Goal: Information Seeking & Learning: Learn about a topic

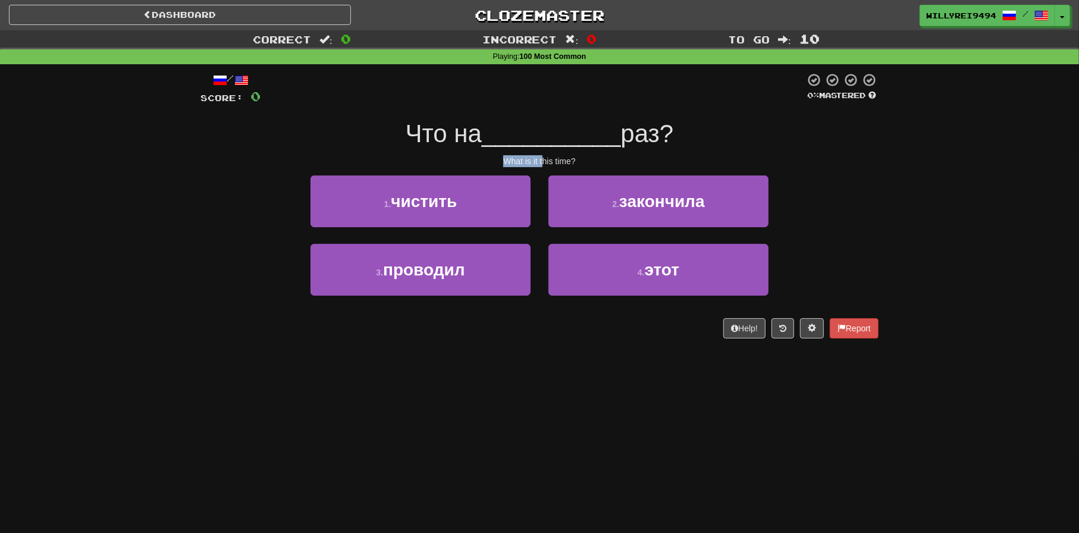
drag, startPoint x: 497, startPoint y: 162, endPoint x: 600, endPoint y: 163, distance: 102.3
click at [600, 163] on div "What is it this time?" at bounding box center [539, 161] width 678 height 12
click at [600, 162] on div "What is it this time?" at bounding box center [539, 161] width 678 height 12
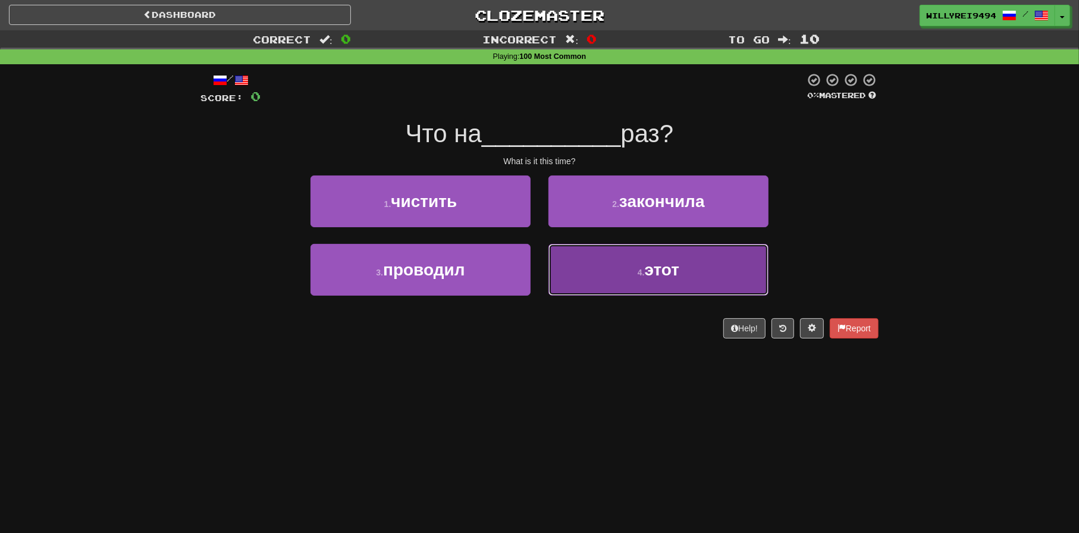
click at [658, 254] on button "4 . этот" at bounding box center [658, 270] width 220 height 52
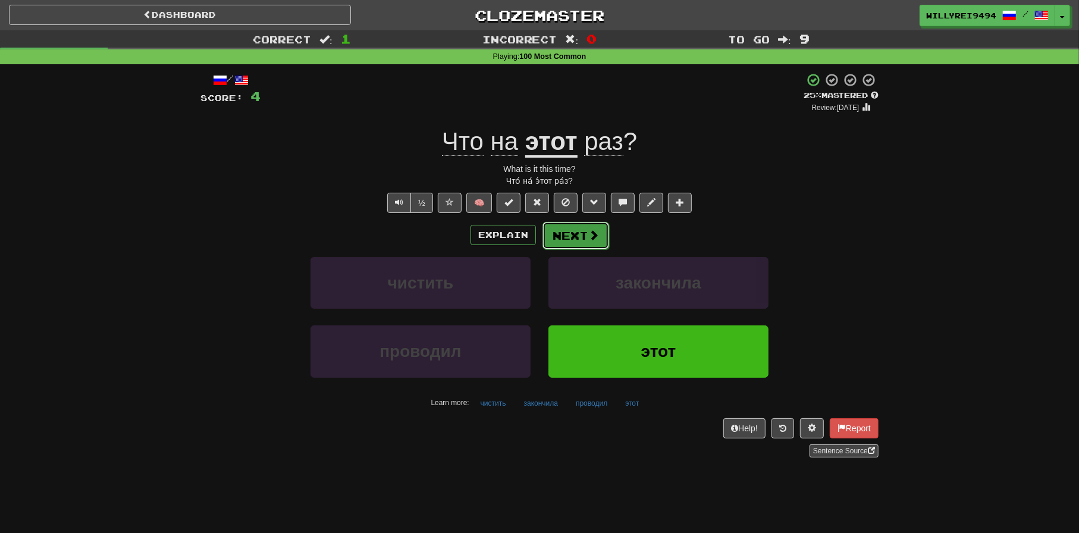
click at [591, 246] on button "Next" at bounding box center [575, 235] width 67 height 27
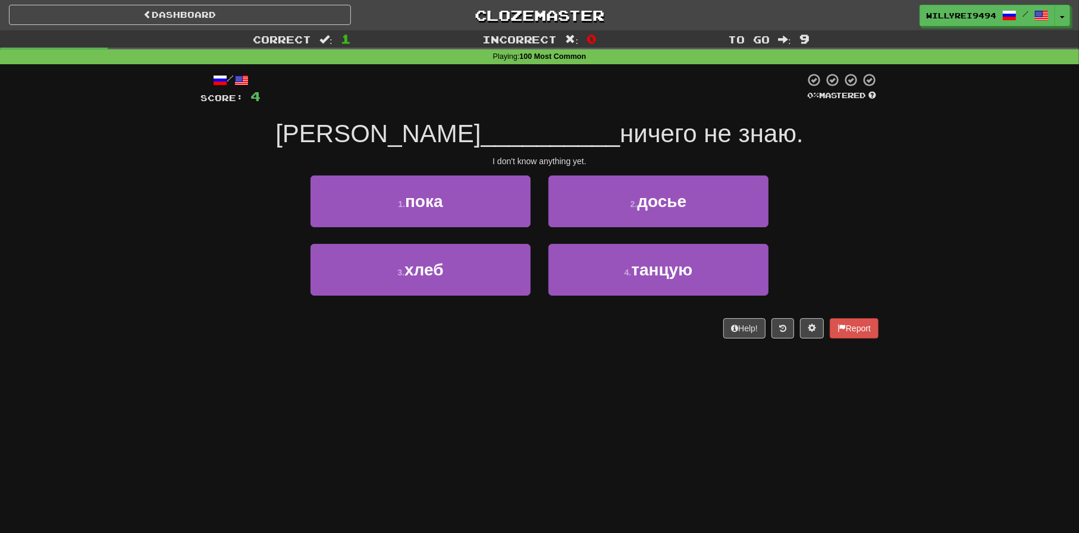
drag, startPoint x: 472, startPoint y: 150, endPoint x: 570, endPoint y: 153, distance: 98.2
click at [569, 153] on div "/ Score: 4 0 % Mastered Я __________ ничего не знаю. [PERSON_NAME]'t know anyth…" at bounding box center [539, 206] width 678 height 266
click at [570, 153] on div "/ Score: 4 0 % Mastered Я __________ ничего не знаю. [PERSON_NAME]'t know anyth…" at bounding box center [539, 206] width 678 height 266
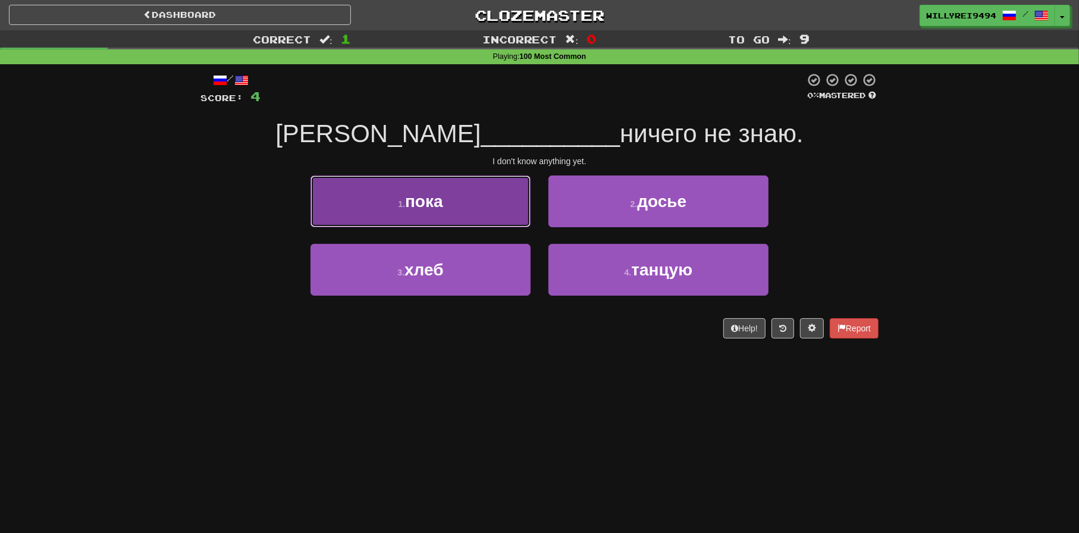
click at [486, 195] on button "1 . пока" at bounding box center [420, 201] width 220 height 52
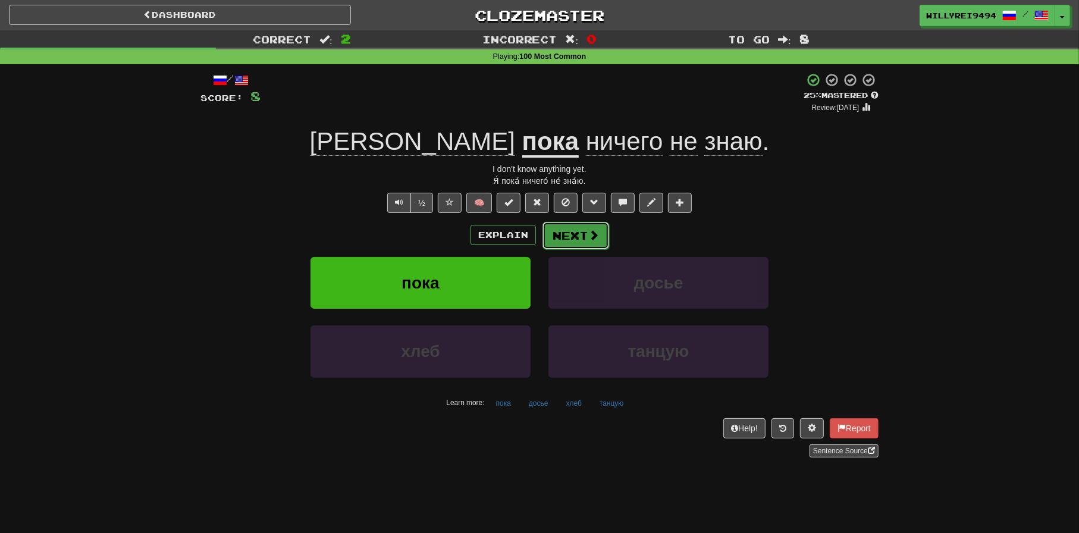
click at [582, 236] on button "Next" at bounding box center [575, 235] width 67 height 27
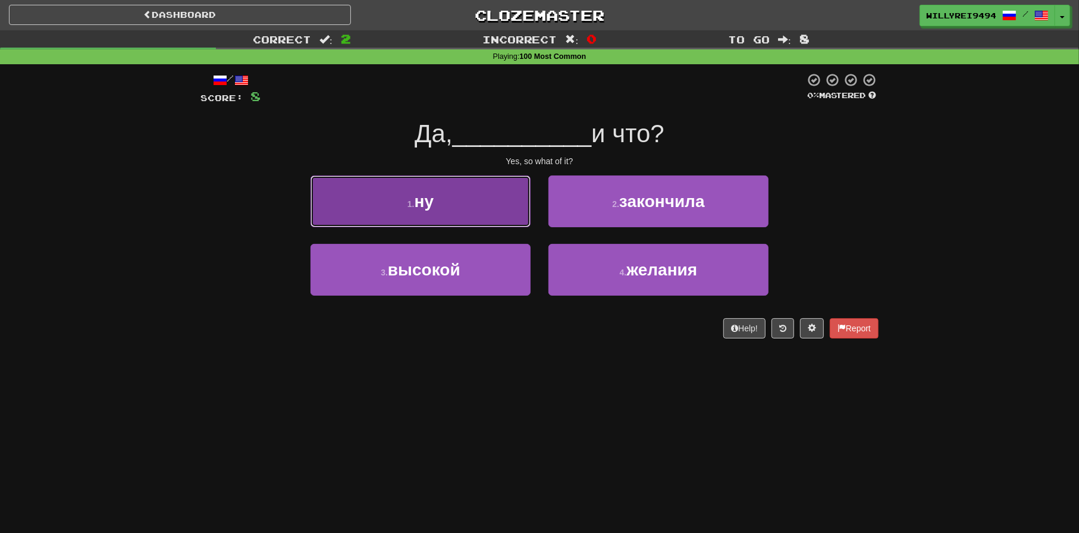
click at [484, 219] on button "1 . ну" at bounding box center [420, 201] width 220 height 52
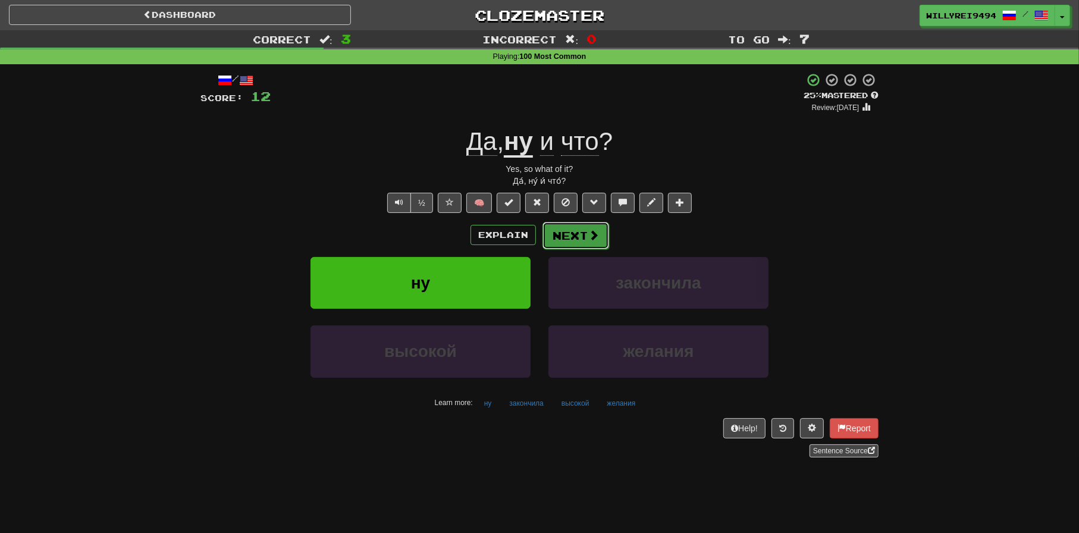
click at [573, 246] on button "Next" at bounding box center [575, 235] width 67 height 27
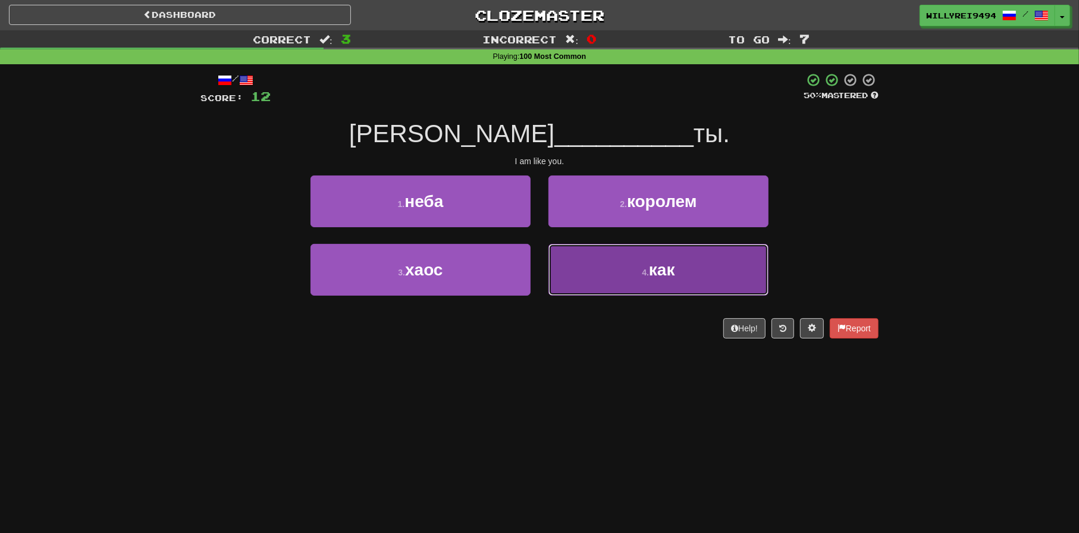
click at [590, 258] on button "4 . как" at bounding box center [658, 270] width 220 height 52
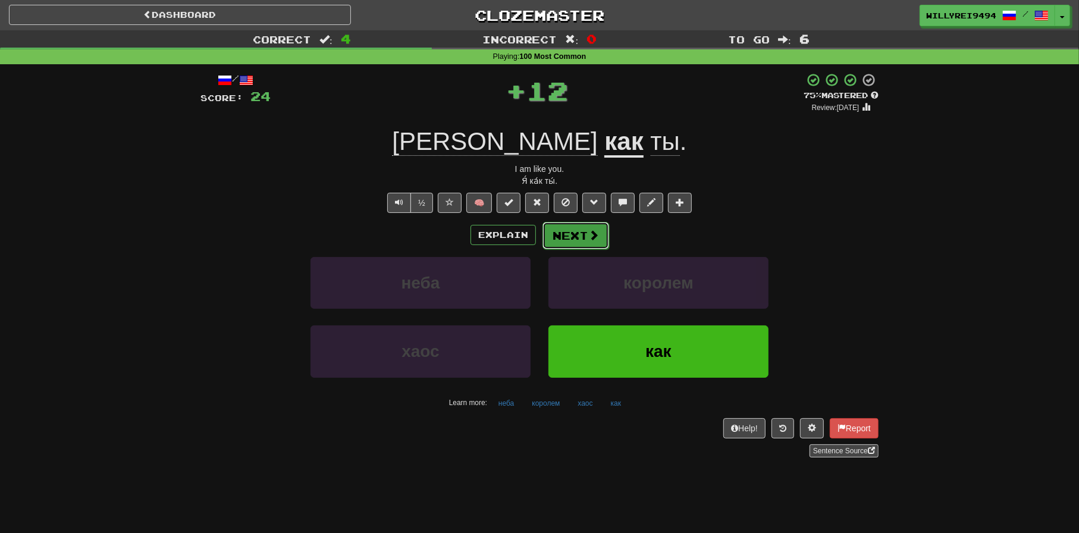
click at [573, 233] on button "Next" at bounding box center [575, 235] width 67 height 27
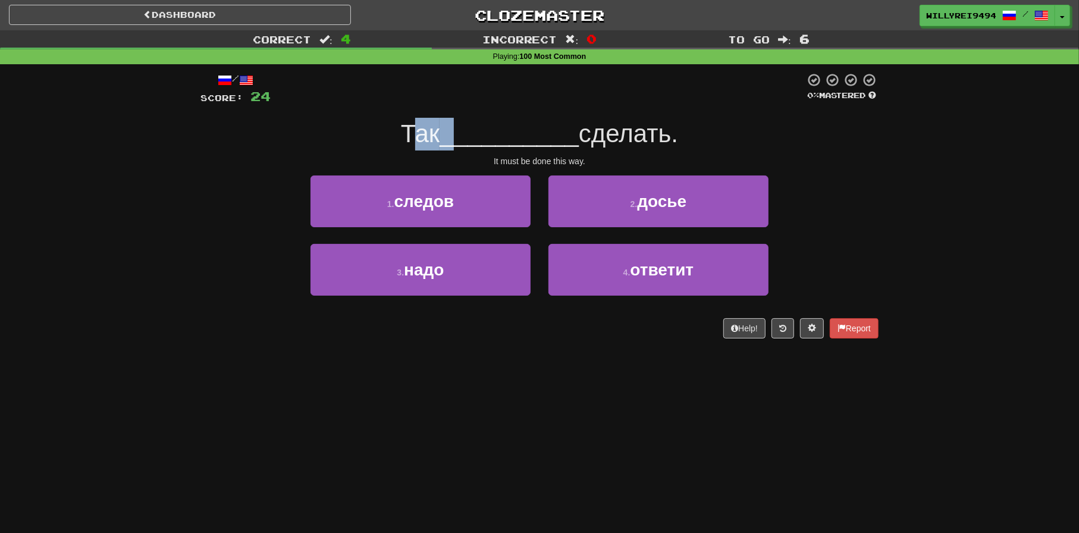
drag, startPoint x: 408, startPoint y: 147, endPoint x: 452, endPoint y: 138, distance: 44.9
click at [452, 138] on div "Так __________ сделать." at bounding box center [539, 134] width 678 height 33
click at [452, 138] on span "__________" at bounding box center [509, 134] width 139 height 28
drag, startPoint x: 401, startPoint y: 128, endPoint x: 488, endPoint y: 123, distance: 87.6
click at [488, 123] on div "Так __________ сделать." at bounding box center [539, 134] width 678 height 33
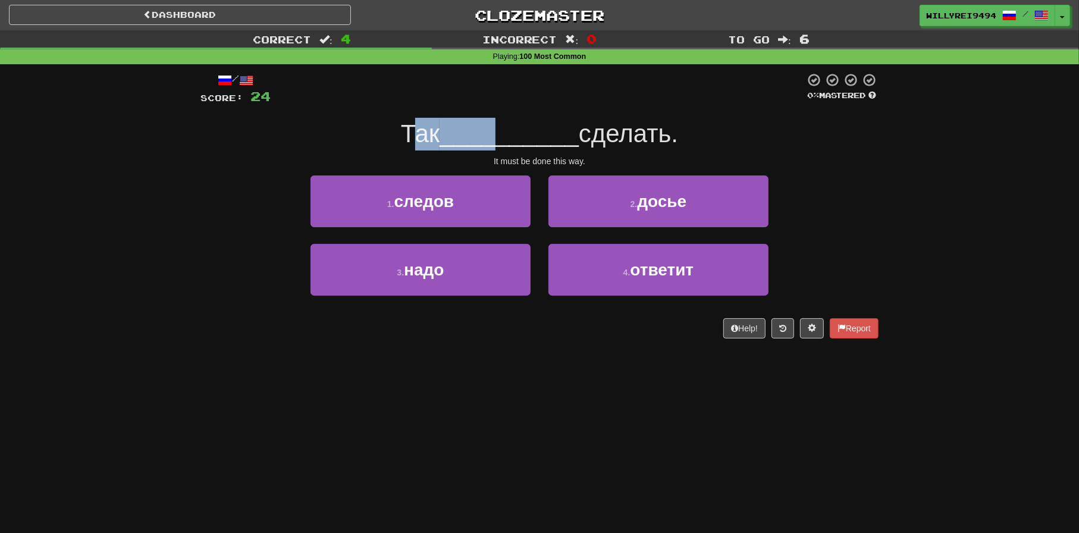
click at [488, 123] on span "__________" at bounding box center [509, 134] width 139 height 28
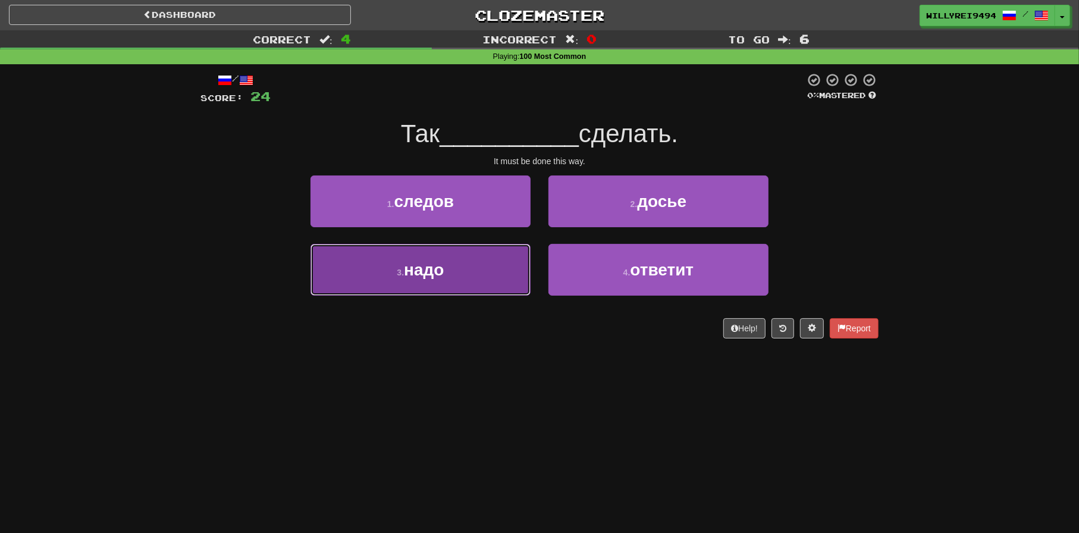
click at [494, 258] on button "3 . надо" at bounding box center [420, 270] width 220 height 52
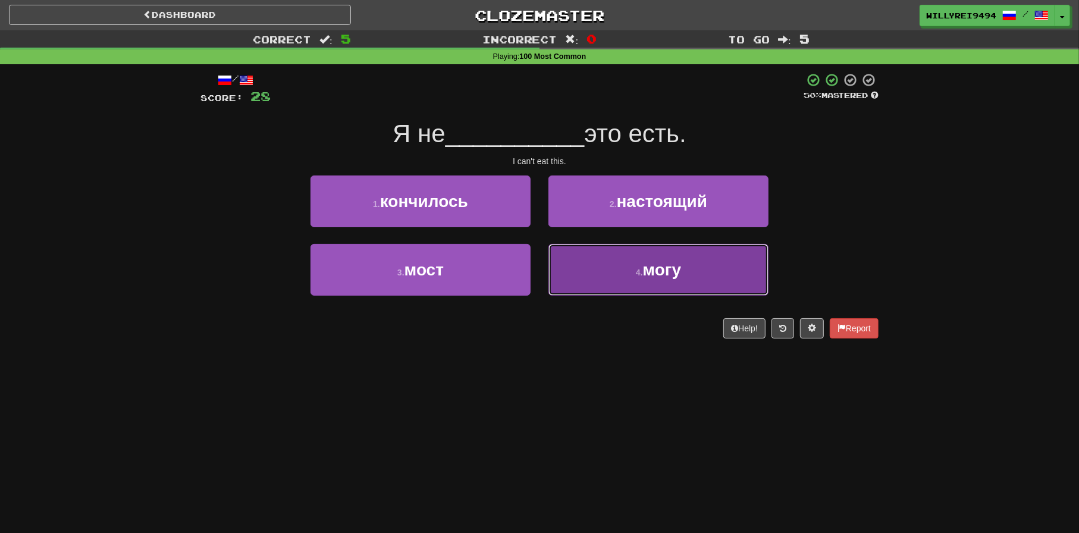
click at [602, 244] on button "4 . могу" at bounding box center [658, 270] width 220 height 52
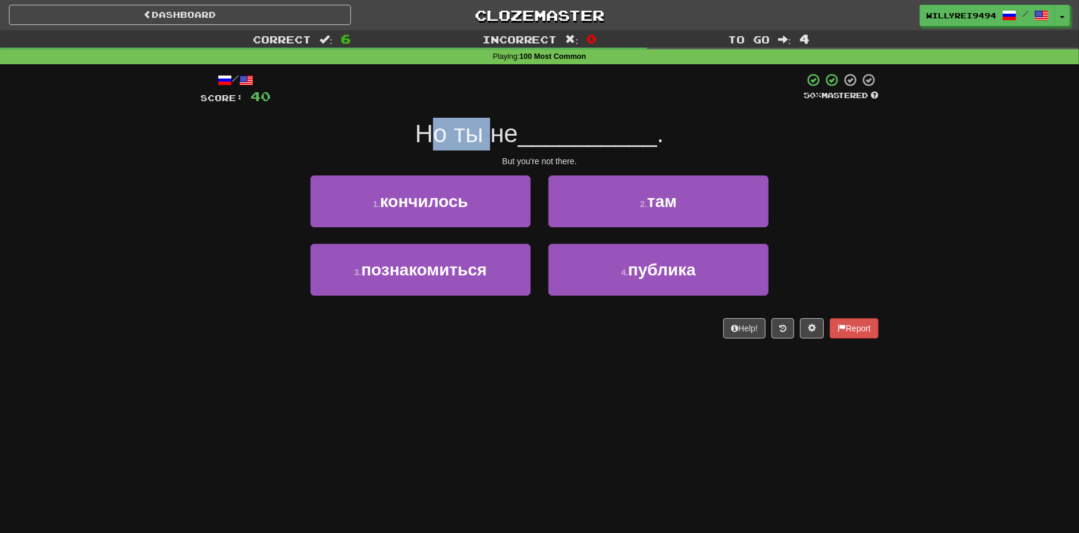
drag, startPoint x: 421, startPoint y: 139, endPoint x: 492, endPoint y: 139, distance: 70.8
click at [492, 139] on span "Но ты не" at bounding box center [466, 134] width 103 height 28
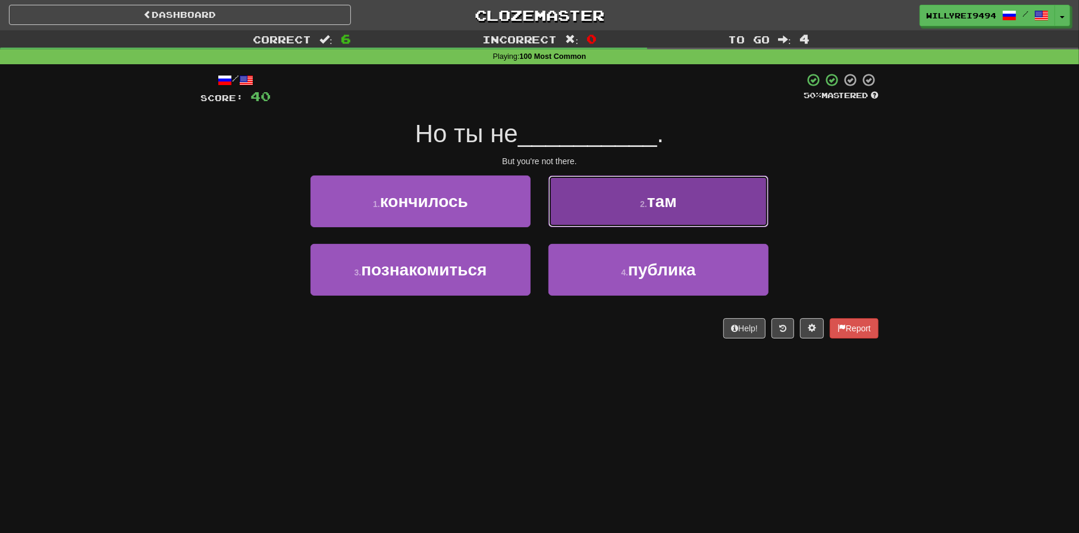
click at [611, 194] on button "2 . там" at bounding box center [658, 201] width 220 height 52
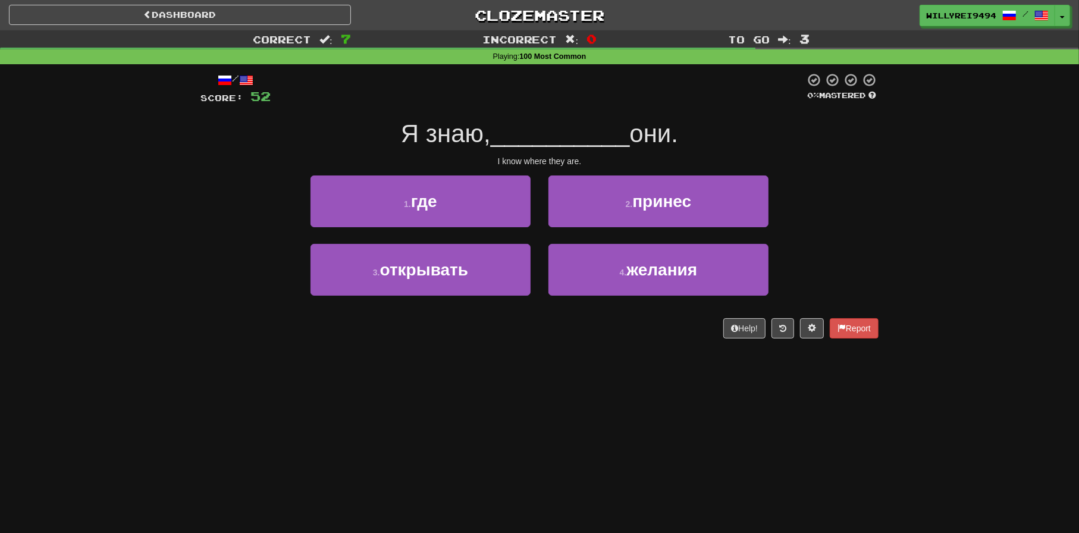
click at [354, 167] on div "I know where they are." at bounding box center [539, 161] width 678 height 12
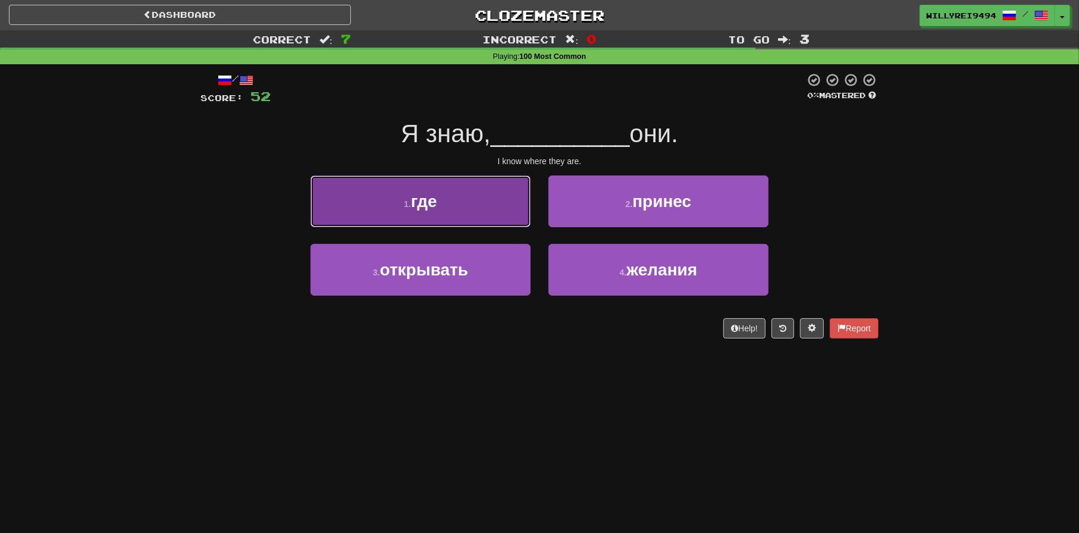
click at [394, 200] on button "1 . где" at bounding box center [420, 201] width 220 height 52
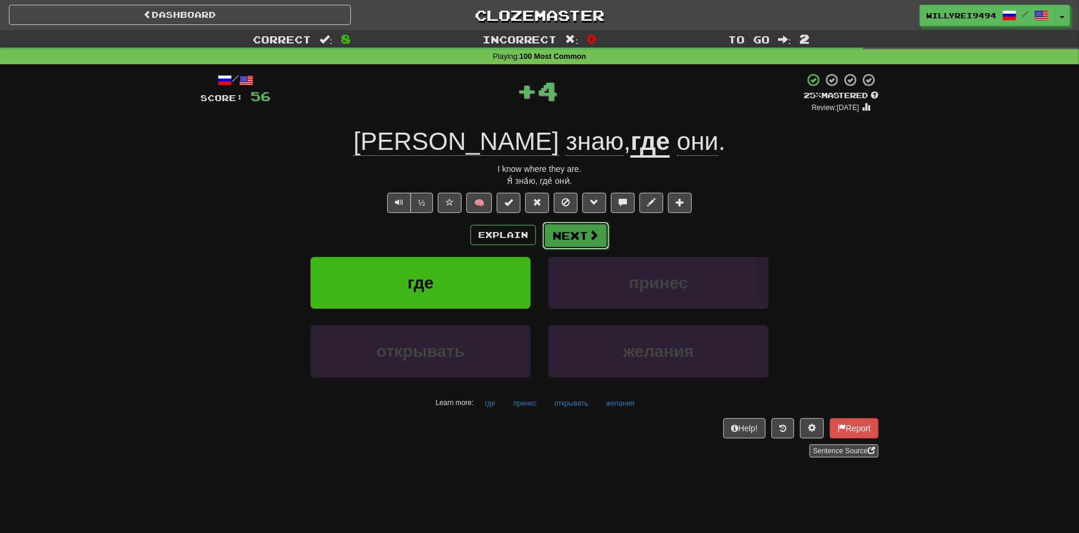
click at [578, 236] on button "Next" at bounding box center [575, 235] width 67 height 27
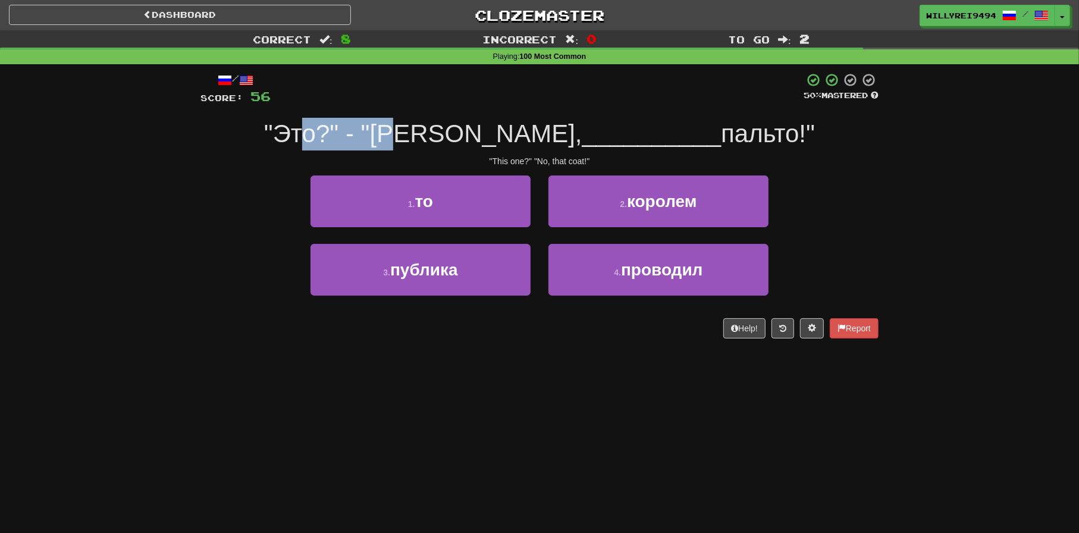
drag, startPoint x: 374, startPoint y: 144, endPoint x: 475, endPoint y: 140, distance: 100.6
click at [475, 140] on span ""Это?" - "[PERSON_NAME]," at bounding box center [423, 134] width 318 height 28
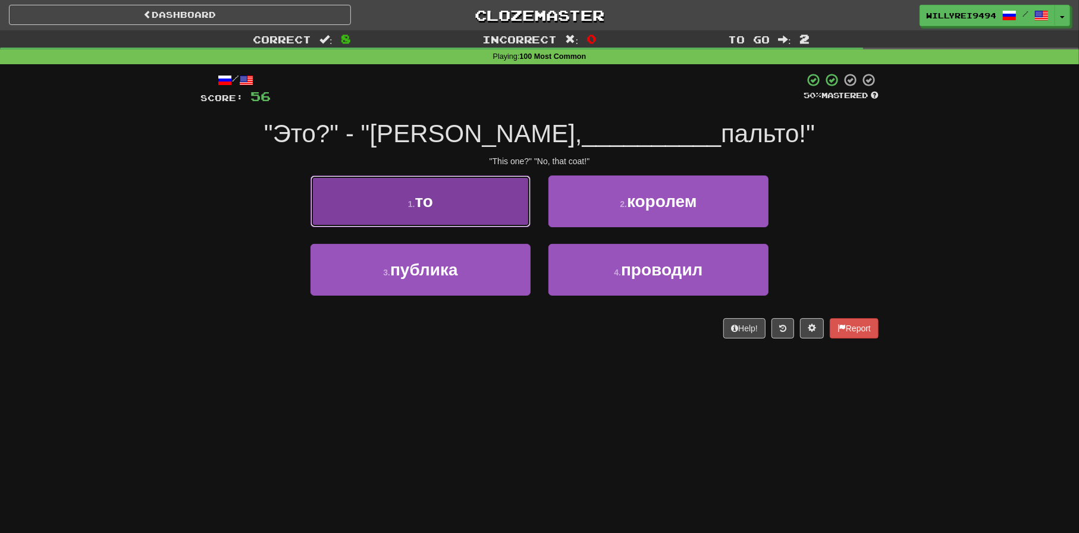
click at [506, 201] on button "1 . то" at bounding box center [420, 201] width 220 height 52
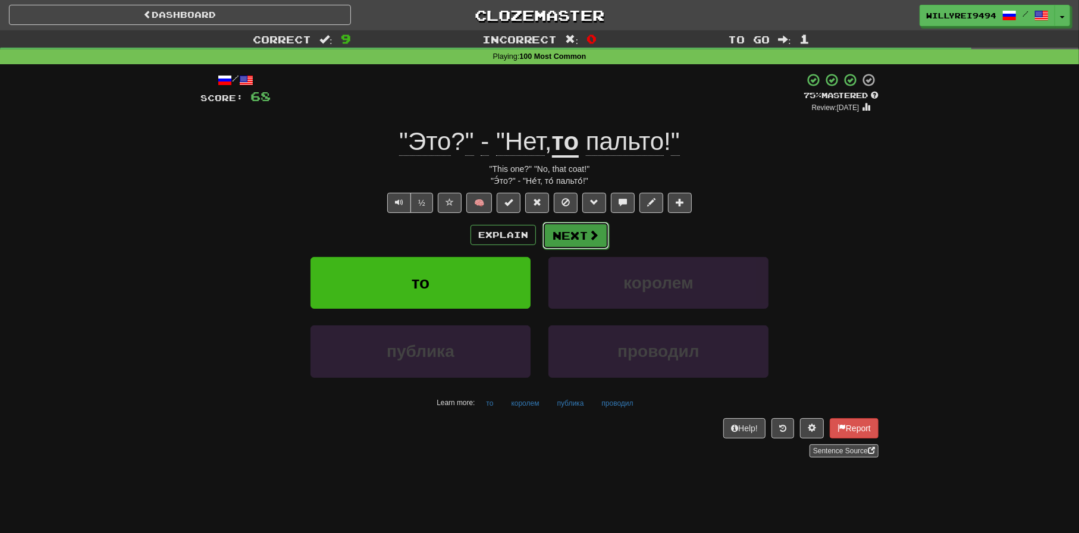
click at [588, 237] on span at bounding box center [593, 235] width 11 height 11
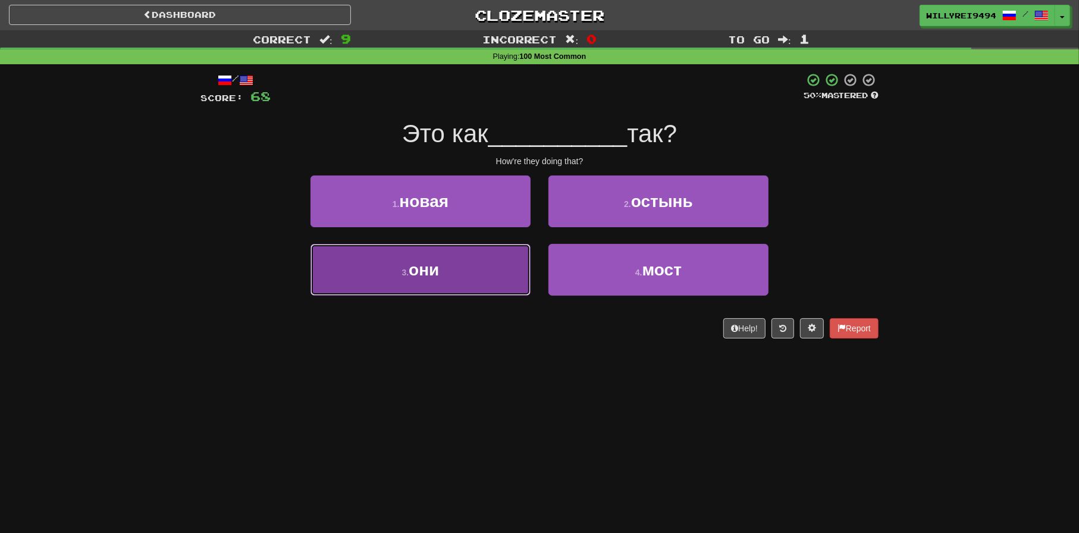
click at [463, 260] on button "3 . они" at bounding box center [420, 270] width 220 height 52
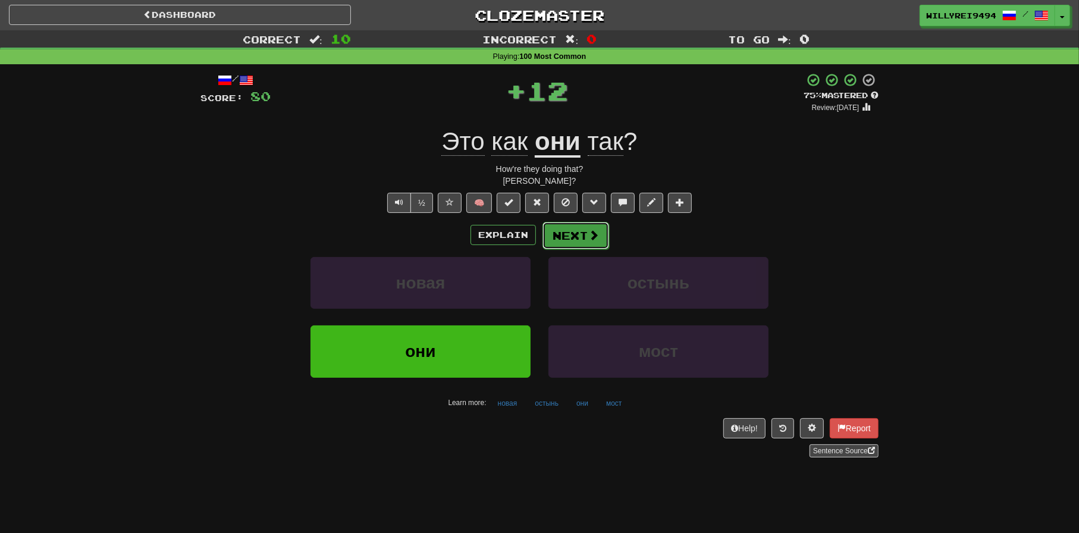
click at [576, 227] on button "Next" at bounding box center [575, 235] width 67 height 27
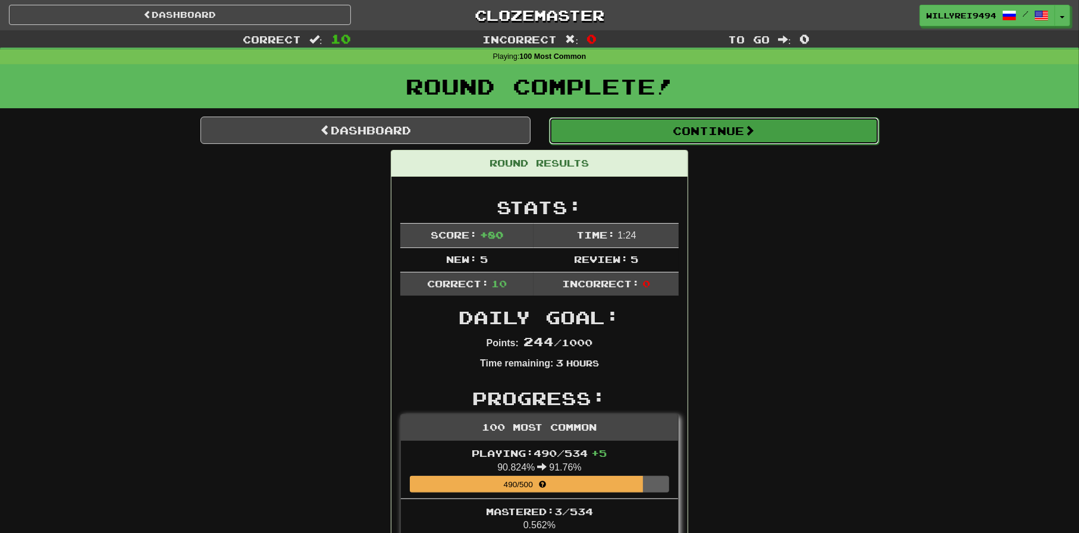
click at [635, 131] on button "Continue" at bounding box center [714, 130] width 330 height 27
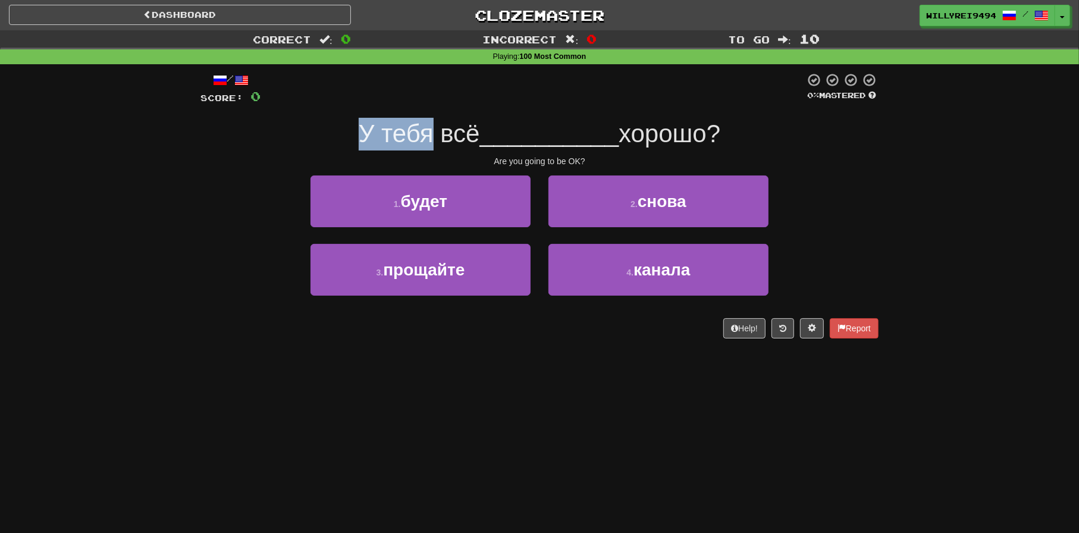
drag, startPoint x: 353, startPoint y: 128, endPoint x: 422, endPoint y: 131, distance: 69.1
click at [422, 131] on span "У тебя всё" at bounding box center [419, 134] width 121 height 28
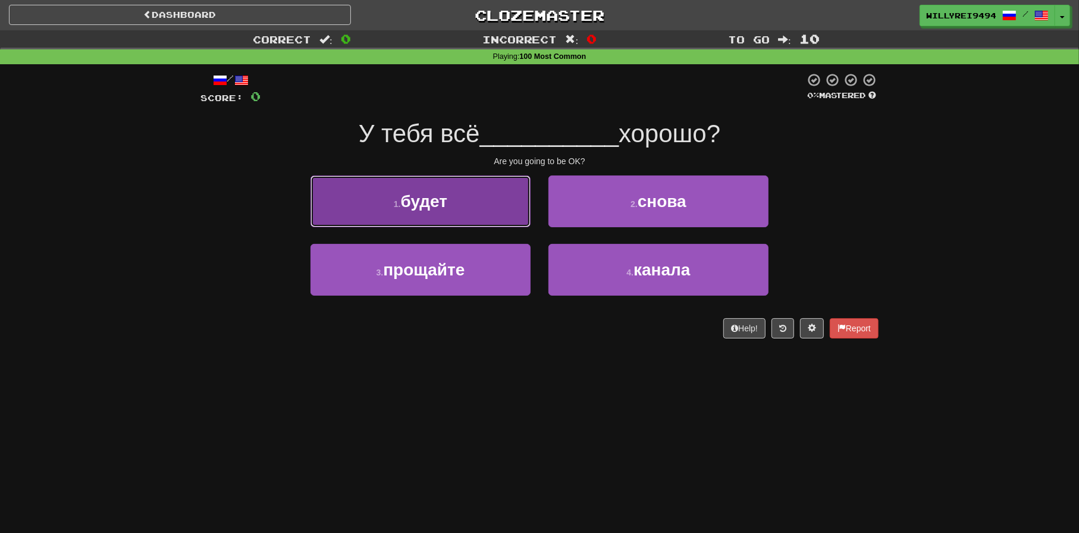
click at [479, 215] on button "1 . будет" at bounding box center [420, 201] width 220 height 52
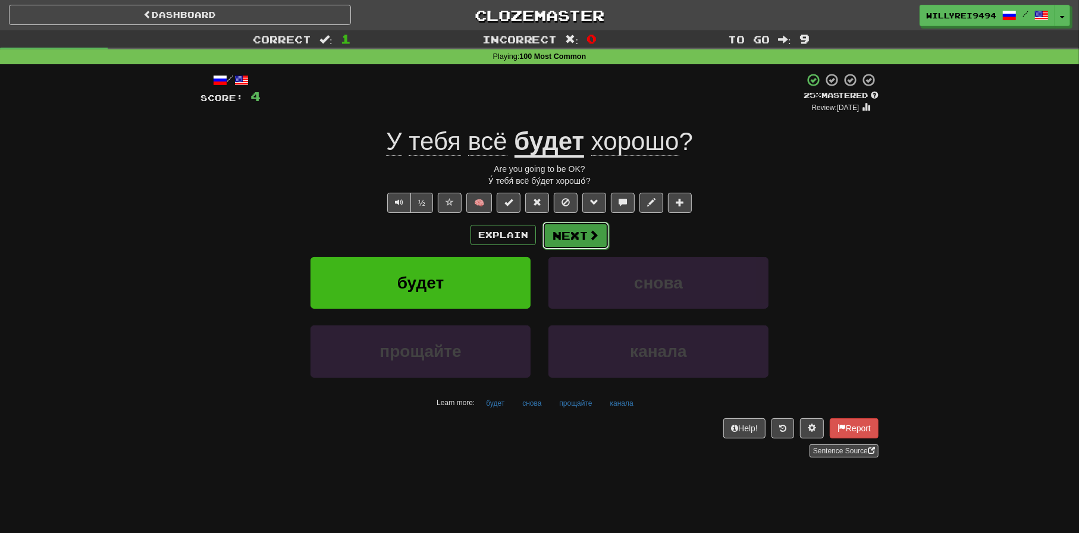
click at [594, 237] on span at bounding box center [593, 235] width 11 height 11
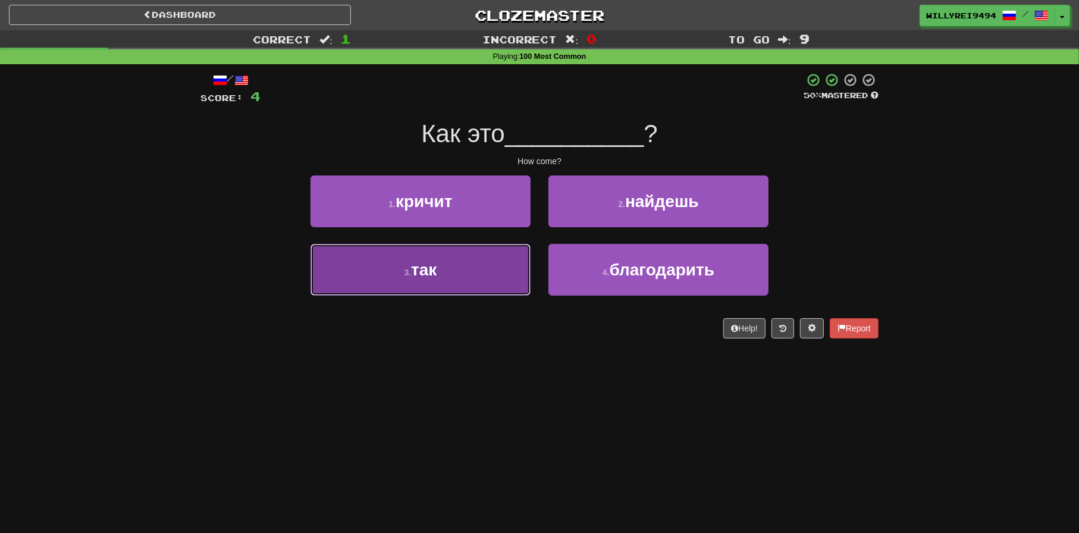
click at [459, 261] on button "3 . так" at bounding box center [420, 270] width 220 height 52
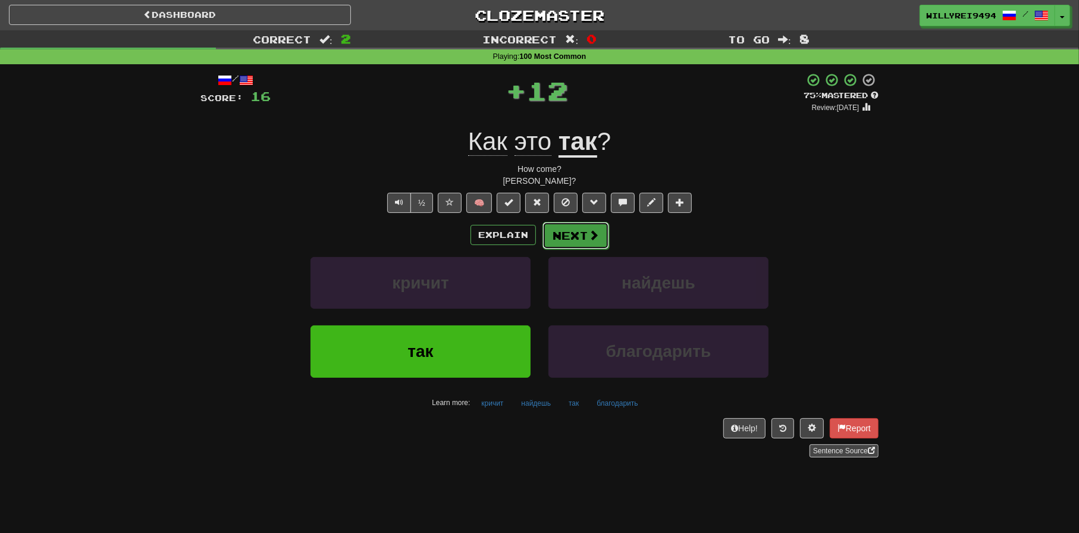
click at [563, 238] on button "Next" at bounding box center [575, 235] width 67 height 27
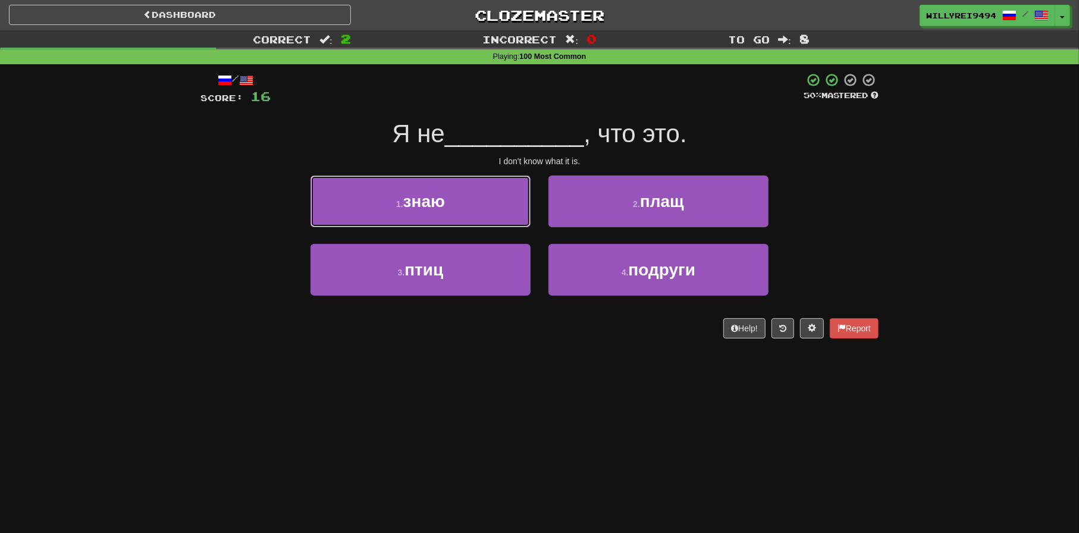
click at [516, 218] on button "1 . знаю" at bounding box center [420, 201] width 220 height 52
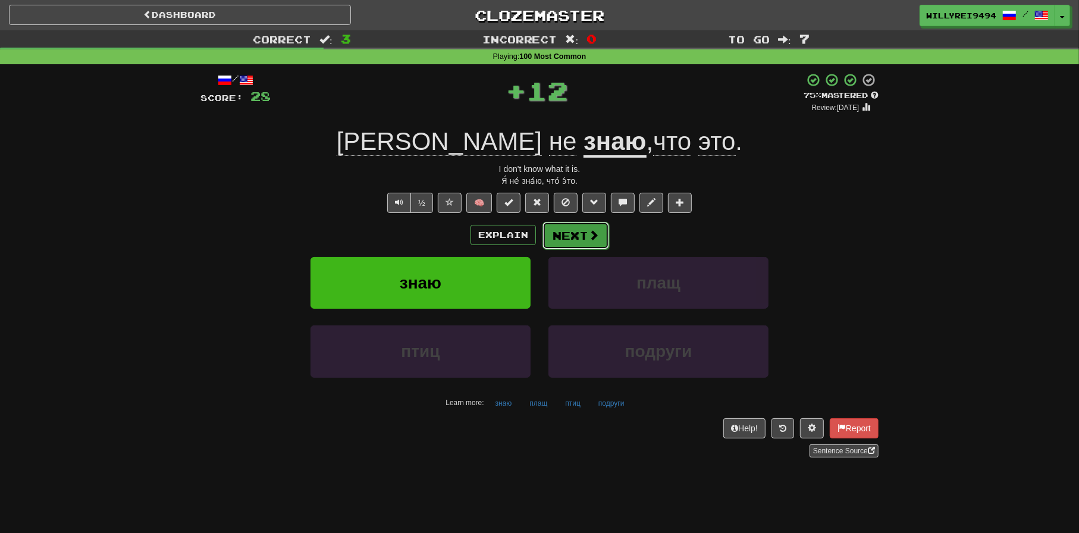
click at [588, 238] on span at bounding box center [593, 235] width 11 height 11
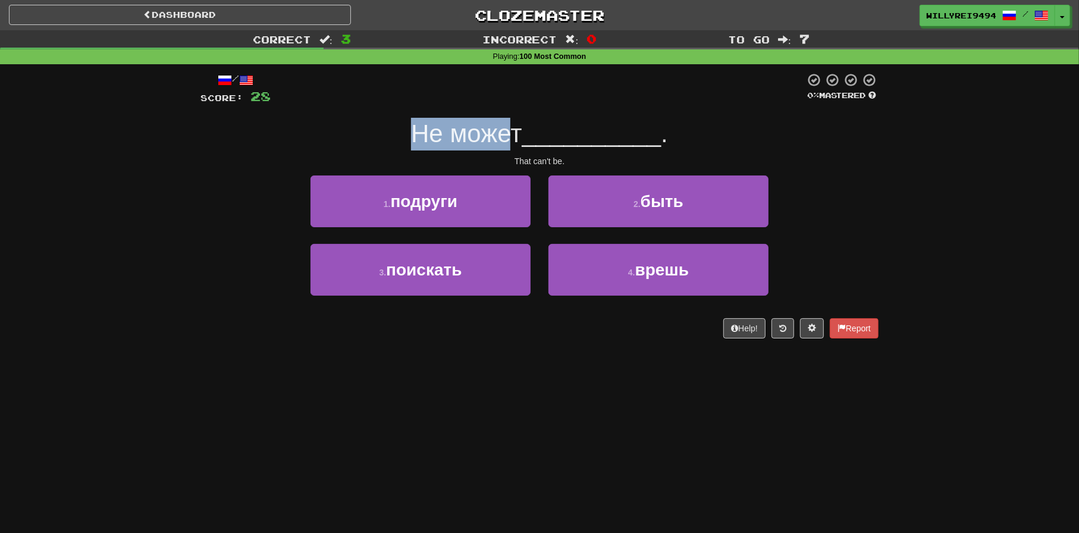
drag, startPoint x: 402, startPoint y: 131, endPoint x: 507, endPoint y: 140, distance: 105.6
click at [507, 140] on div "Не может __________ ." at bounding box center [539, 134] width 678 height 33
click at [507, 140] on span "Не может" at bounding box center [466, 134] width 111 height 28
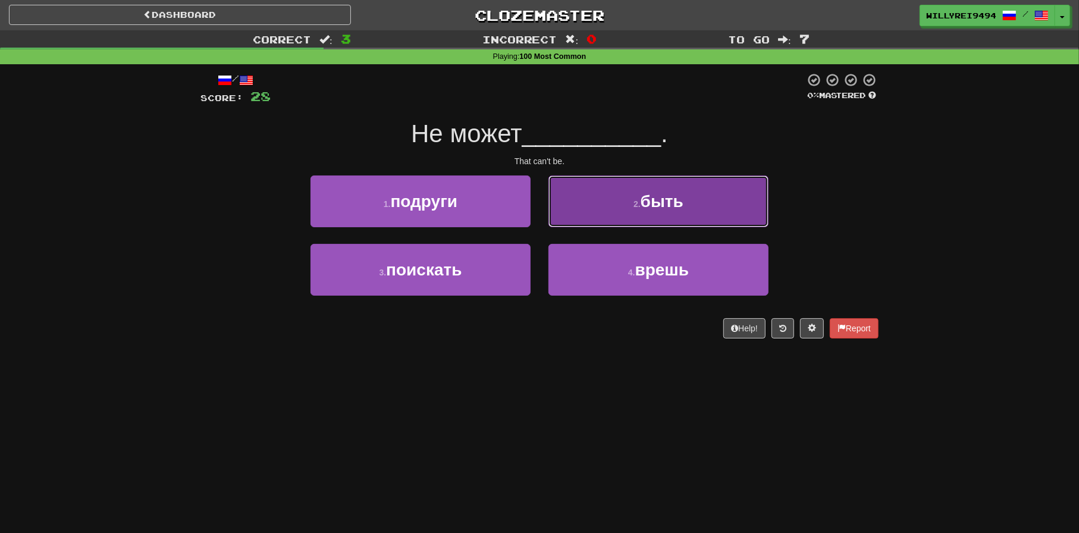
click at [626, 200] on button "2 . быть" at bounding box center [658, 201] width 220 height 52
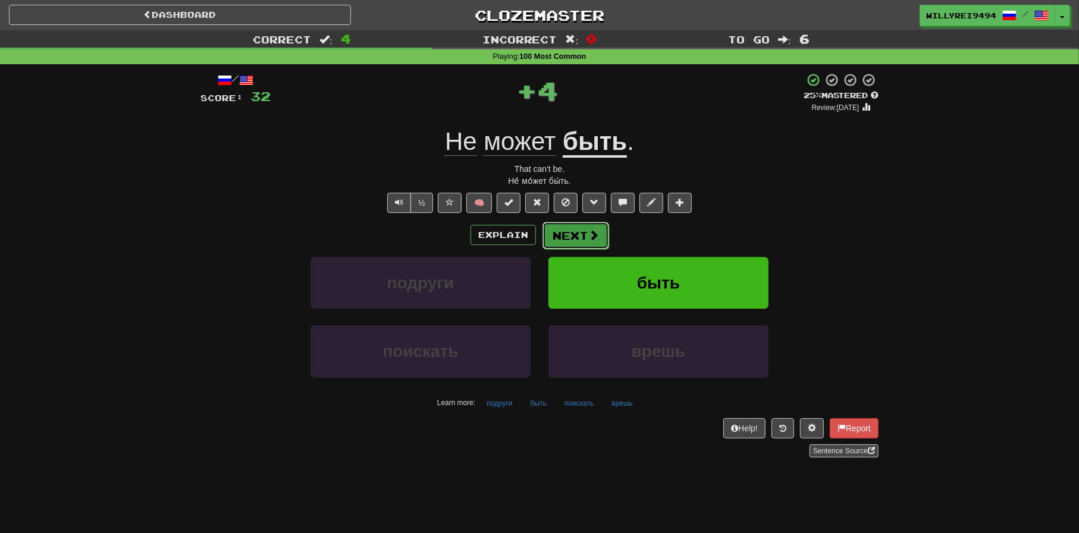
click at [583, 228] on button "Next" at bounding box center [575, 235] width 67 height 27
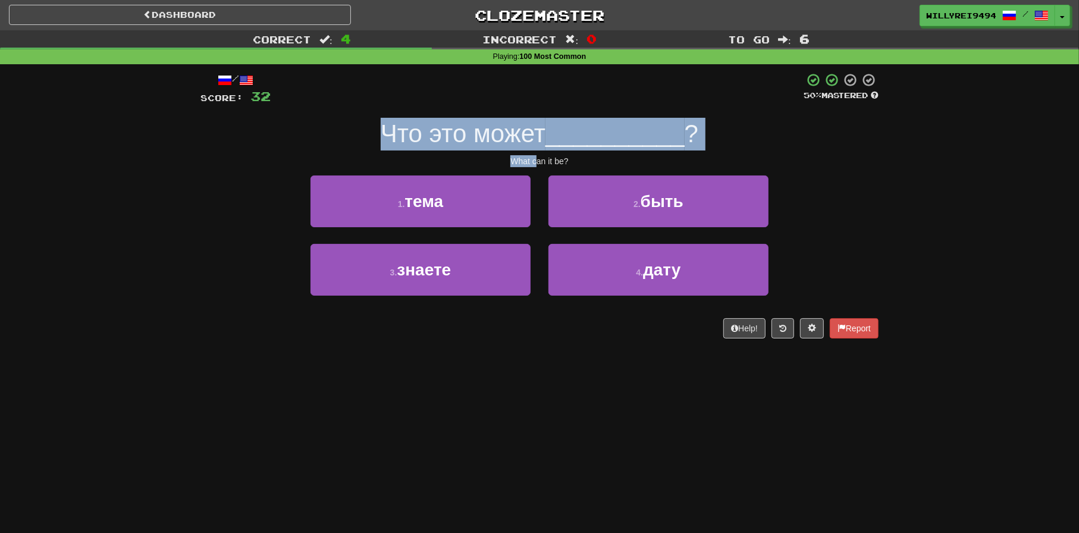
drag, startPoint x: 381, startPoint y: 132, endPoint x: 535, endPoint y: 153, distance: 155.4
click at [535, 153] on div "/ Score: 32 50 % Mastered Что это может __________ ? What can it be? 1 . тема 2…" at bounding box center [539, 206] width 678 height 266
